Goal: Transaction & Acquisition: Purchase product/service

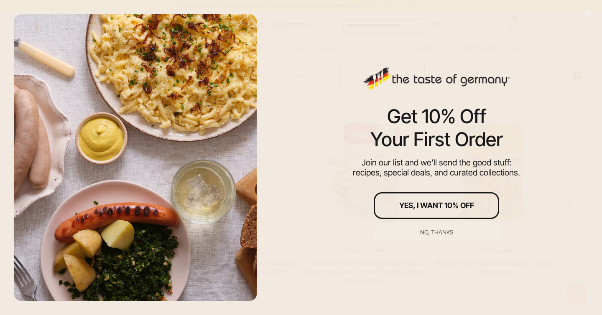
scroll to position [641, 0]
click at [433, 229] on div "No, thanks" at bounding box center [436, 232] width 33 height 6
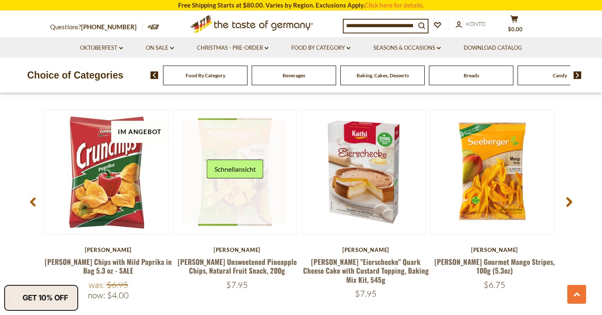
click at [238, 135] on link at bounding box center [235, 172] width 104 height 104
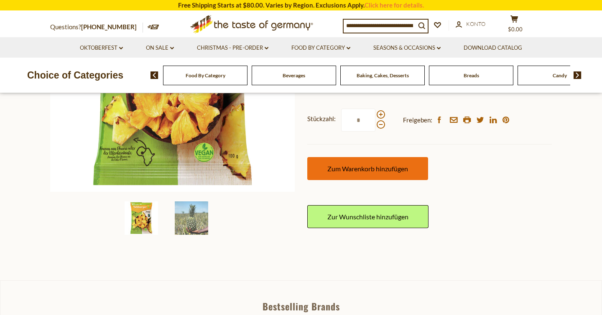
scroll to position [186, 0]
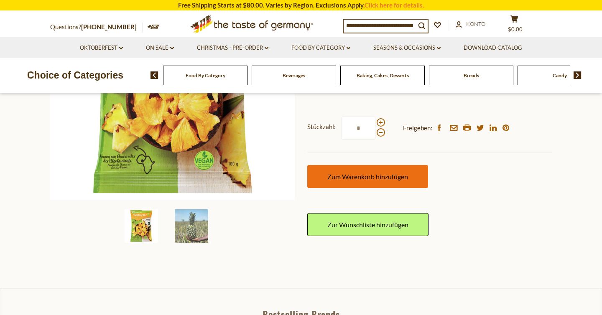
click at [356, 176] on span "Zum Warenkorb hinzufügen" at bounding box center [367, 177] width 81 height 8
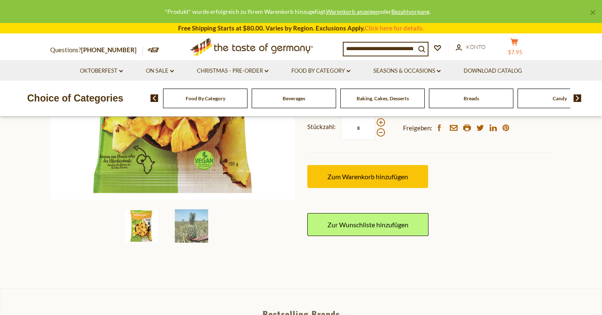
click at [515, 49] on button "cart $7.95" at bounding box center [514, 48] width 25 height 21
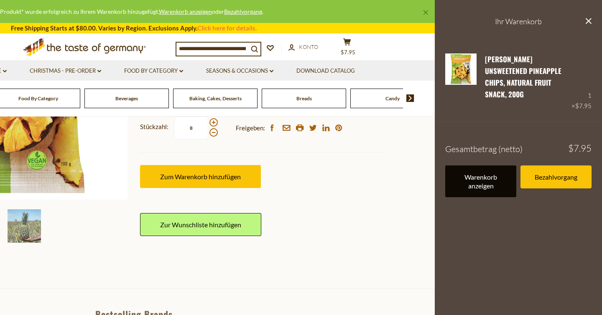
click at [493, 173] on link "Warenkorb anzeigen" at bounding box center [480, 182] width 71 height 32
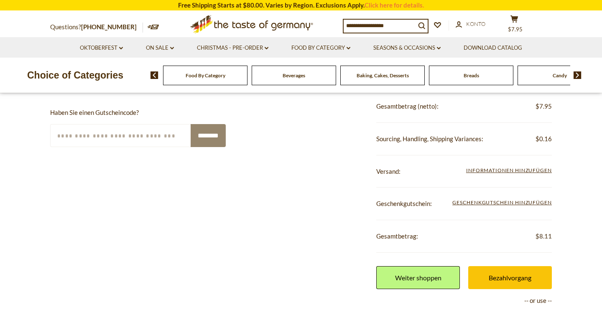
scroll to position [197, 0]
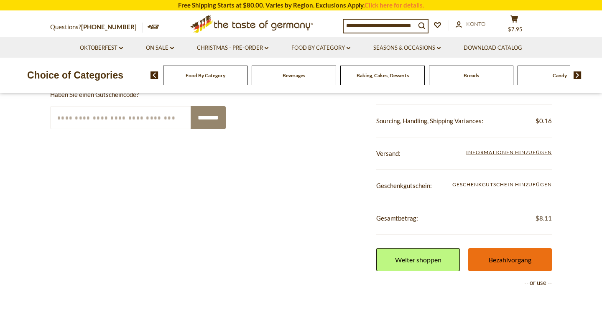
click at [494, 254] on link "Bezahlvorgang" at bounding box center [510, 259] width 84 height 23
